Goal: Use online tool/utility

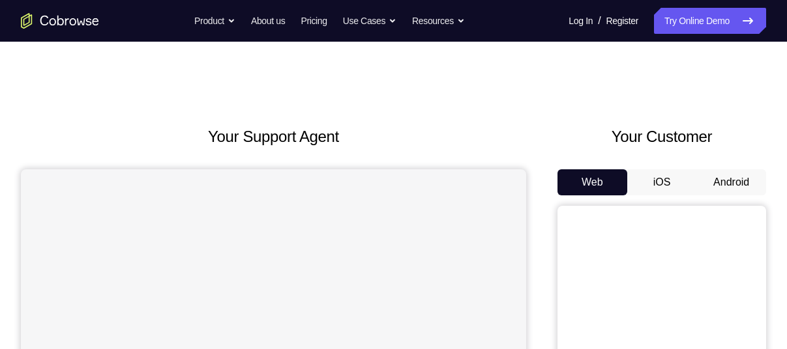
click at [739, 183] on button "Android" at bounding box center [731, 183] width 70 height 26
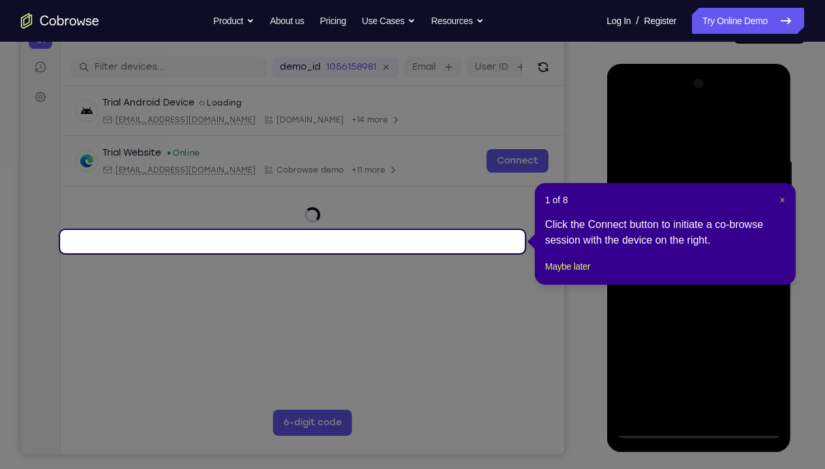
click at [782, 201] on span "×" at bounding box center [781, 200] width 5 height 10
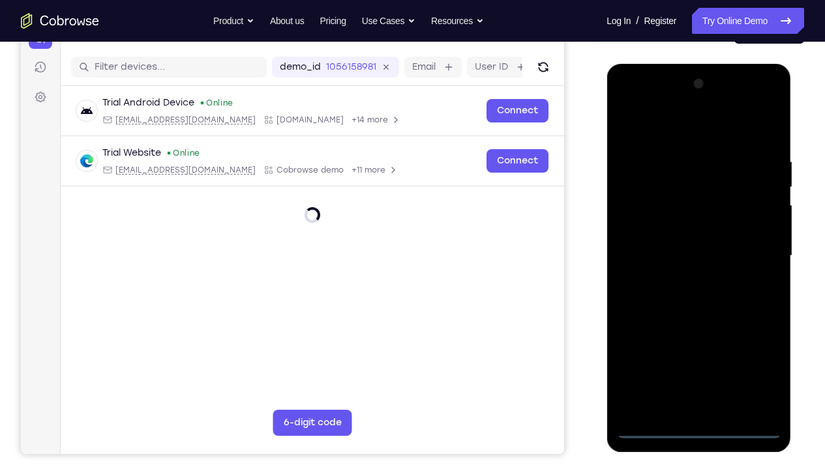
click at [697, 349] on div at bounding box center [698, 256] width 164 height 365
click at [698, 349] on div at bounding box center [698, 256] width 164 height 365
click at [757, 349] on div at bounding box center [698, 256] width 164 height 365
click at [662, 122] on div at bounding box center [698, 256] width 164 height 365
click at [641, 215] on div at bounding box center [698, 256] width 164 height 365
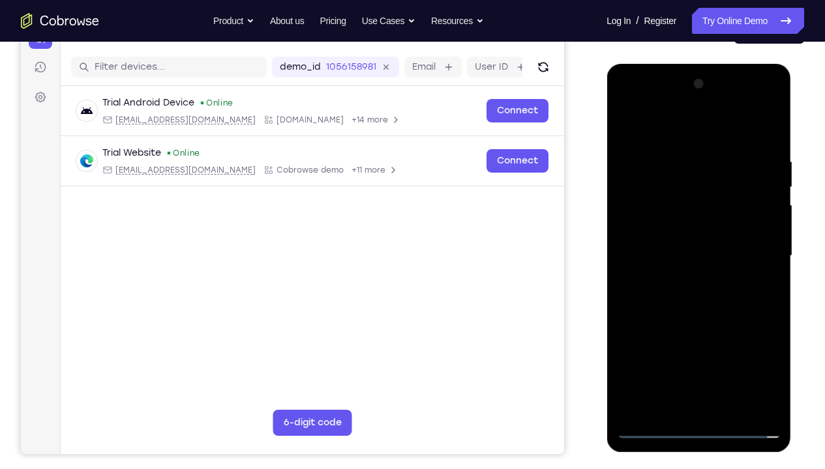
click at [679, 255] on div at bounding box center [698, 256] width 164 height 365
click at [681, 241] on div at bounding box center [698, 256] width 164 height 365
click at [704, 270] on div at bounding box center [698, 256] width 164 height 365
click at [720, 349] on div at bounding box center [698, 256] width 164 height 365
click at [690, 138] on div at bounding box center [698, 256] width 164 height 365
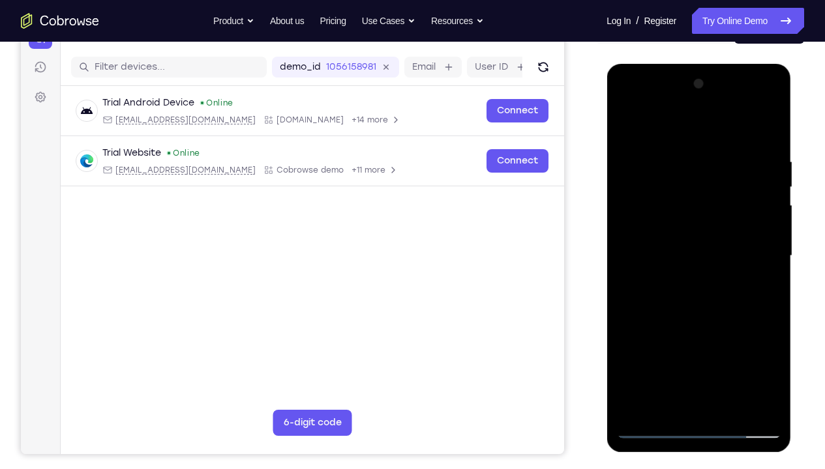
click at [683, 141] on div at bounding box center [698, 256] width 164 height 365
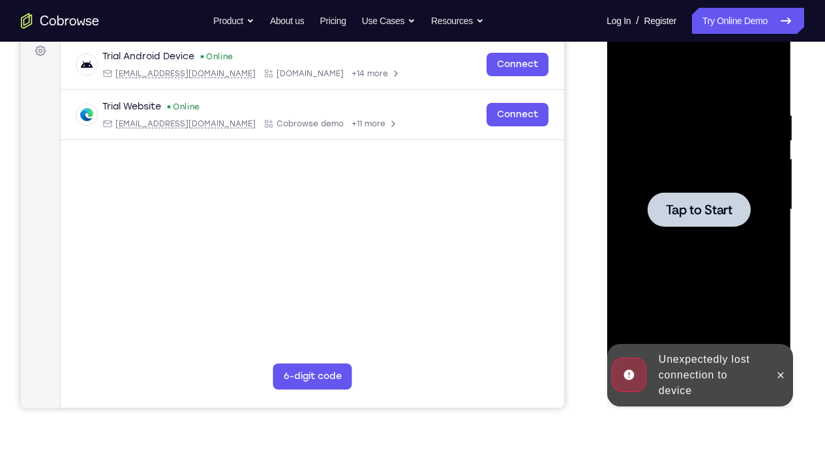
scroll to position [203, 0]
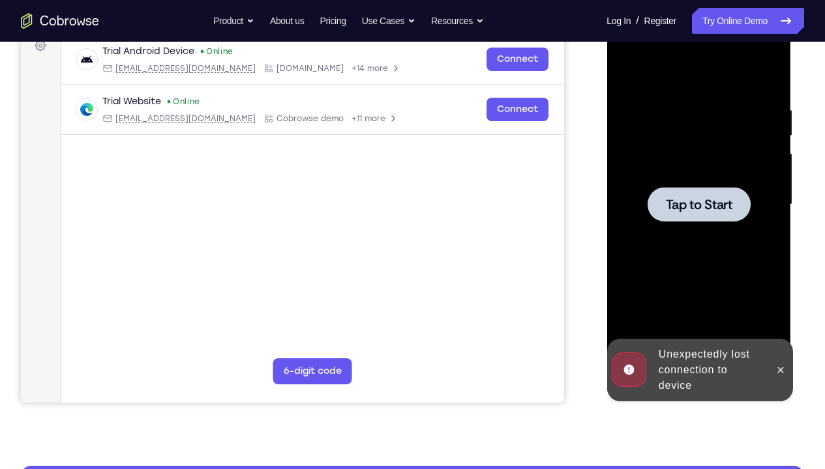
click at [707, 230] on div at bounding box center [698, 204] width 164 height 365
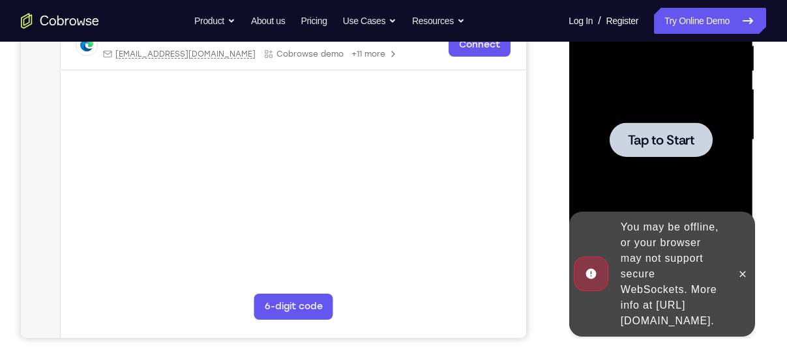
scroll to position [241, 0]
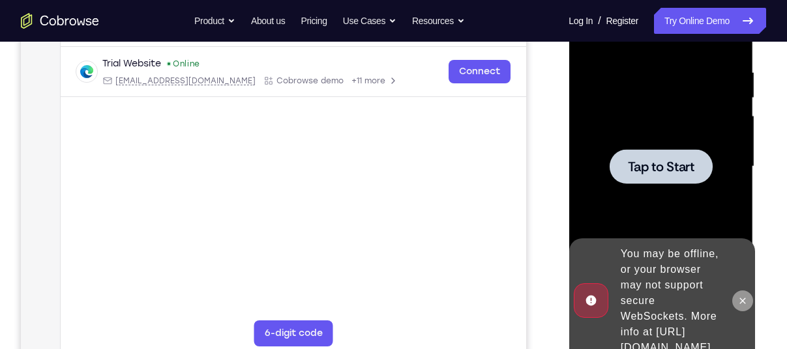
click at [745, 296] on icon at bounding box center [742, 301] width 10 height 10
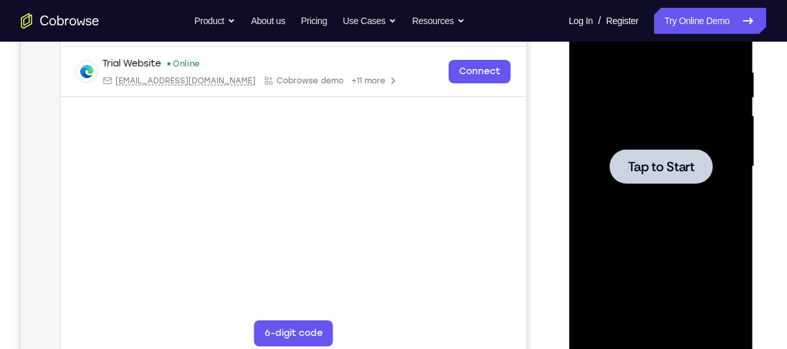
click at [662, 173] on span "Tap to Start" at bounding box center [660, 166] width 67 height 13
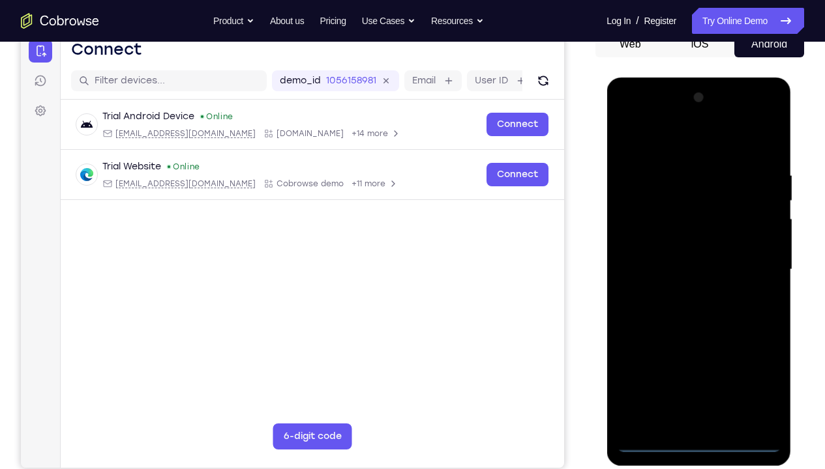
scroll to position [147, 0]
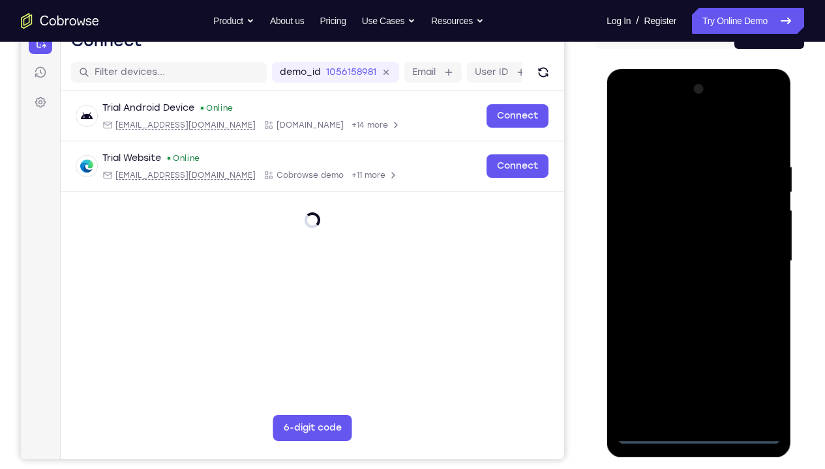
click at [700, 349] on div at bounding box center [698, 261] width 164 height 365
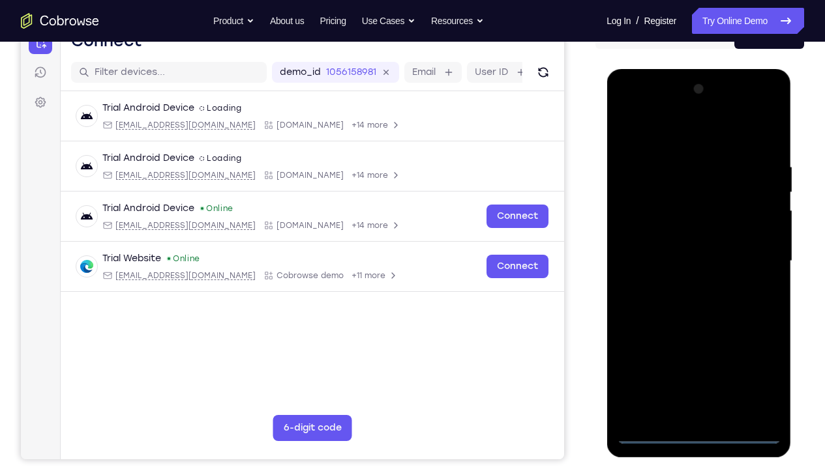
click at [700, 349] on div at bounding box center [698, 261] width 164 height 365
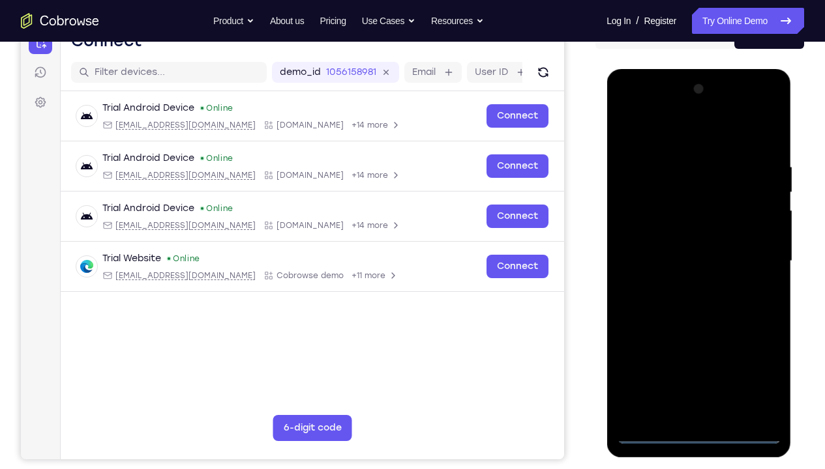
click at [696, 349] on div at bounding box center [698, 261] width 164 height 365
click at [754, 349] on div at bounding box center [698, 261] width 164 height 365
click at [700, 349] on div at bounding box center [698, 261] width 164 height 365
click at [777, 349] on div "Your Support Agent Your Customer Web iOS Android Next Steps We’d be happy to gi…" at bounding box center [412, 325] width 825 height 860
click at [754, 349] on div at bounding box center [698, 261] width 164 height 365
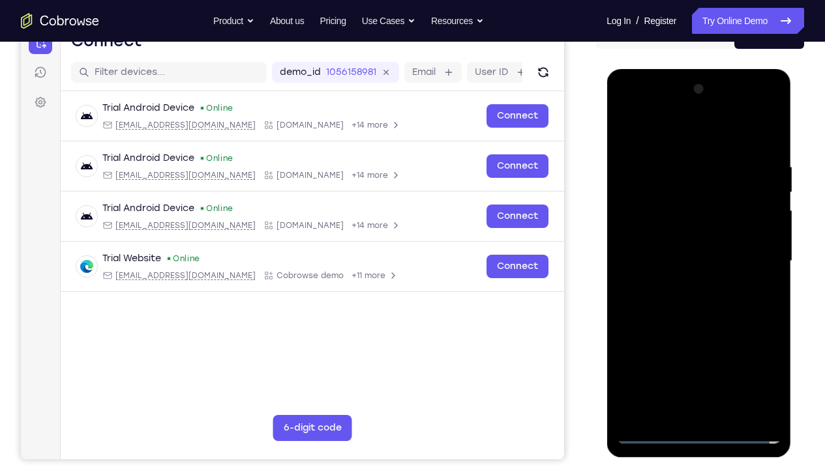
click at [768, 349] on div at bounding box center [699, 259] width 209 height 401
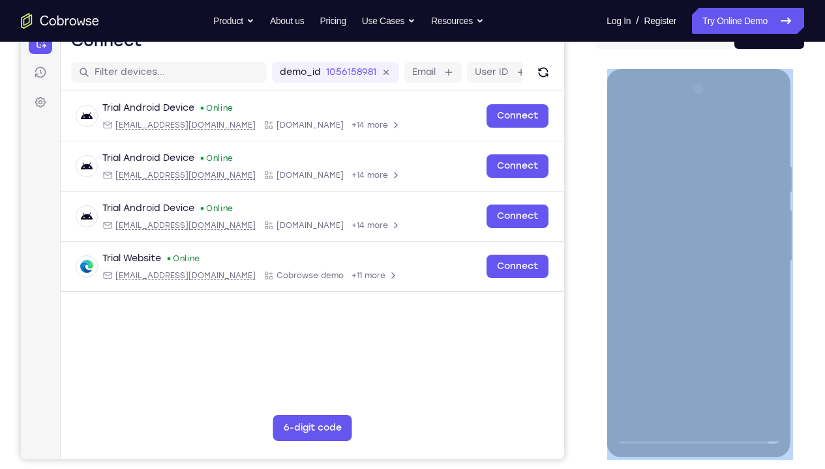
click at [768, 349] on div at bounding box center [699, 259] width 209 height 401
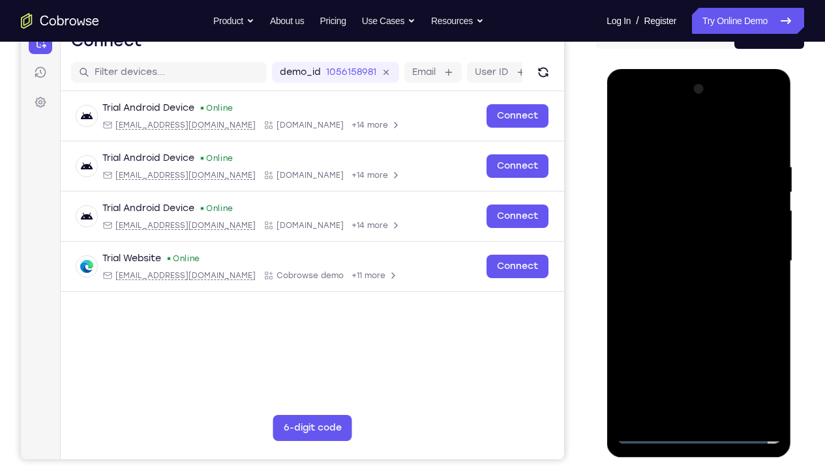
click at [757, 349] on div at bounding box center [698, 261] width 164 height 365
click at [657, 130] on div at bounding box center [698, 261] width 164 height 365
click at [641, 222] on div at bounding box center [698, 261] width 164 height 365
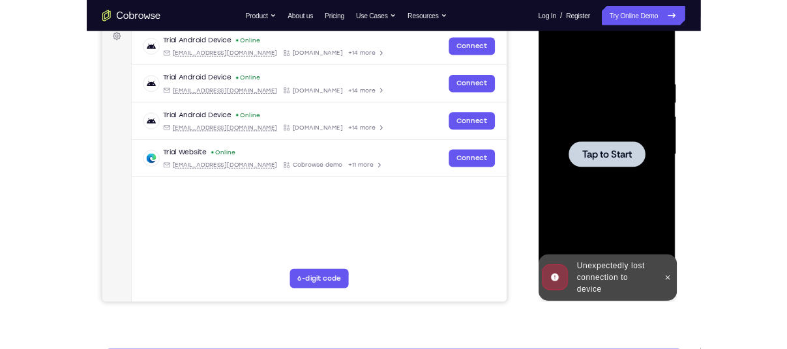
scroll to position [0, 0]
